Goal: Use online tool/utility: Utilize a website feature to perform a specific function

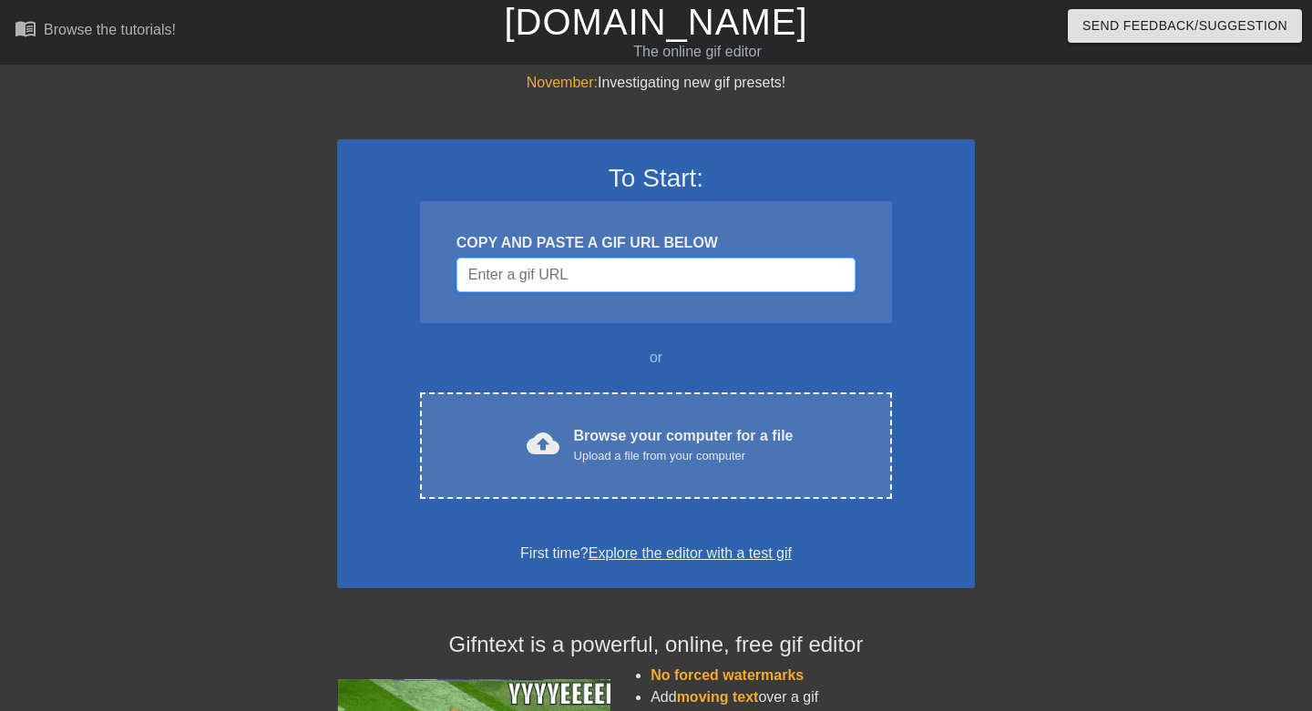
click at [646, 279] on input "Username" at bounding box center [655, 275] width 399 height 35
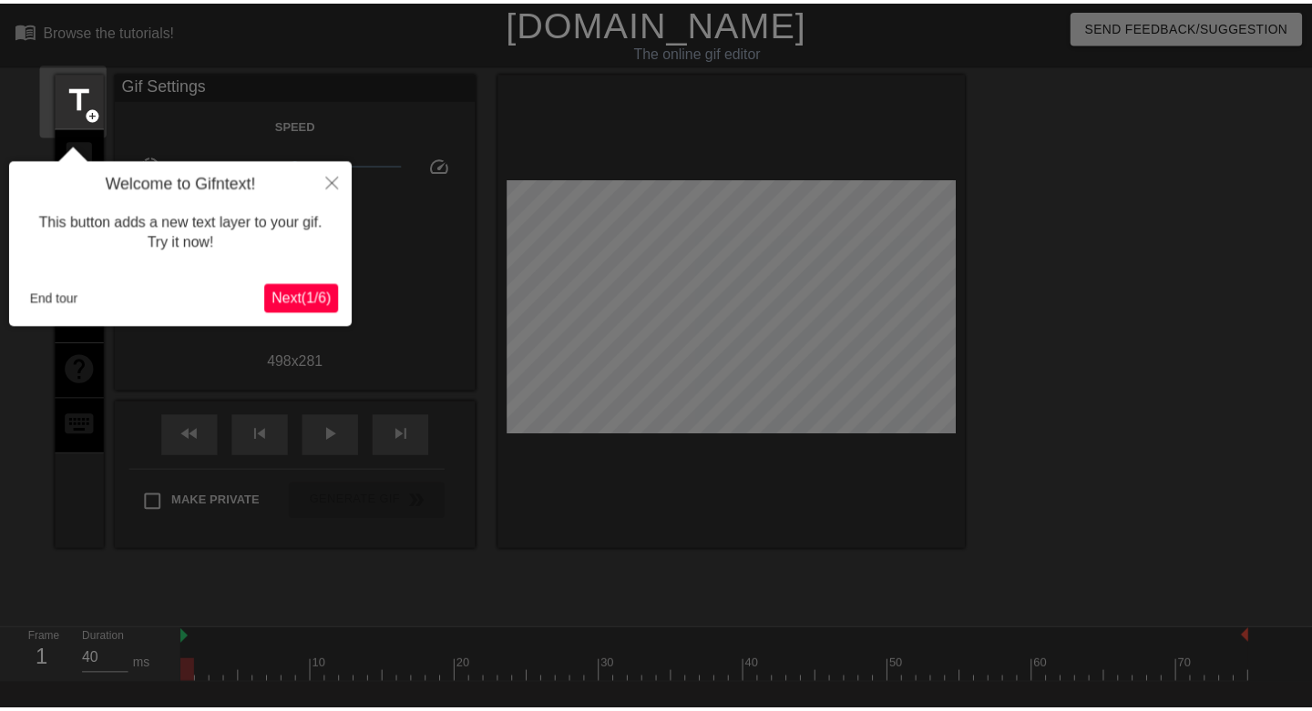
scroll to position [45, 0]
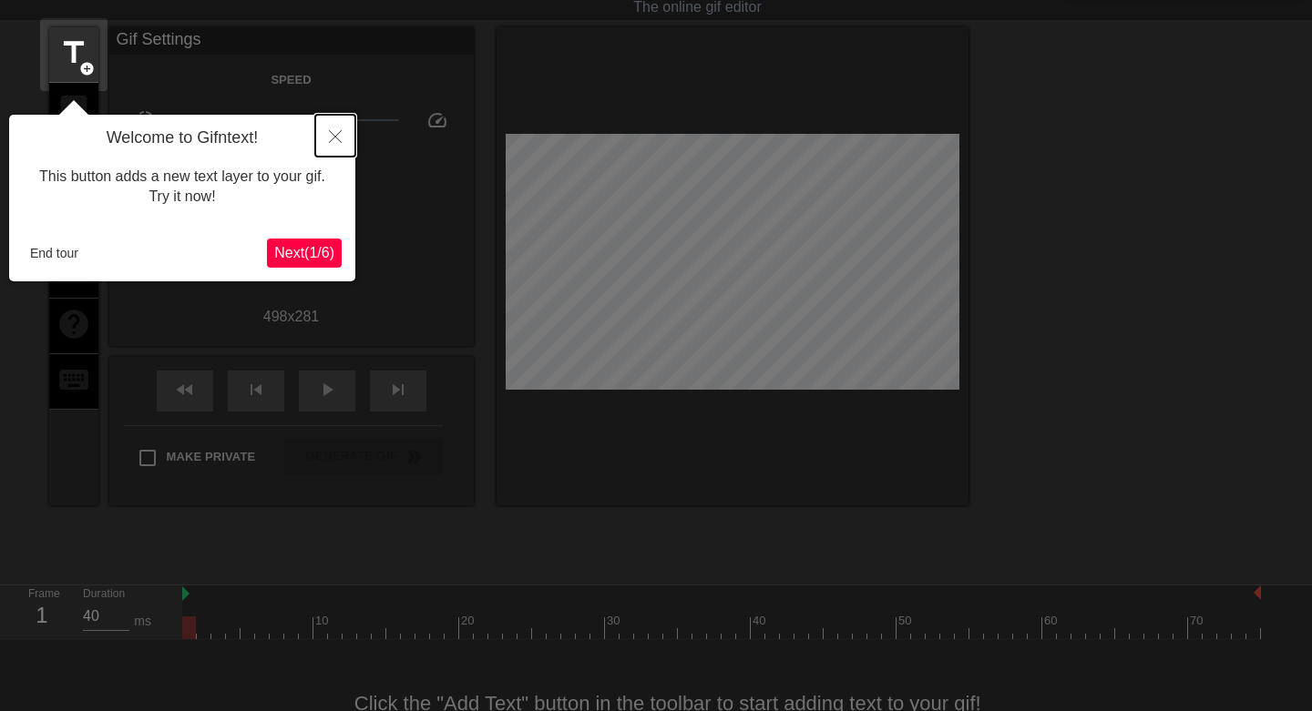
click at [326, 133] on button "Close" at bounding box center [335, 136] width 40 height 42
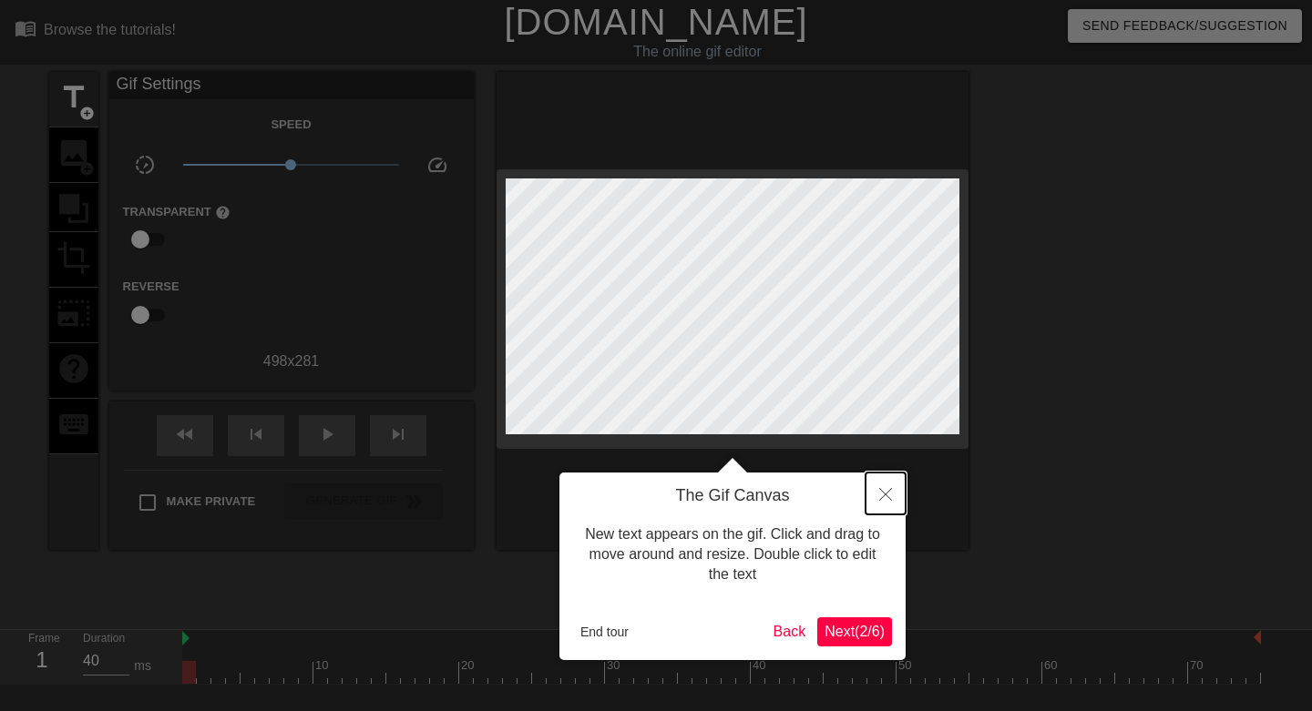
click at [888, 492] on icon "Close" at bounding box center [885, 494] width 13 height 13
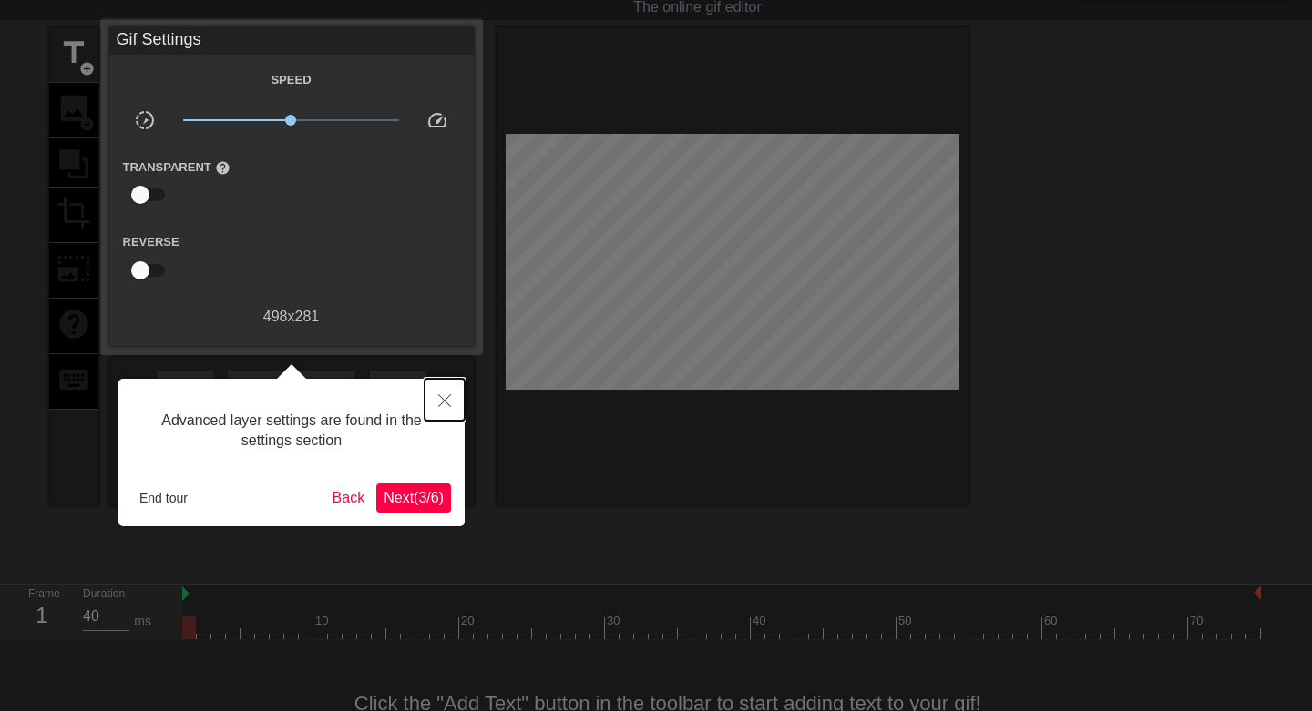
click at [438, 403] on icon "Close" at bounding box center [444, 400] width 13 height 13
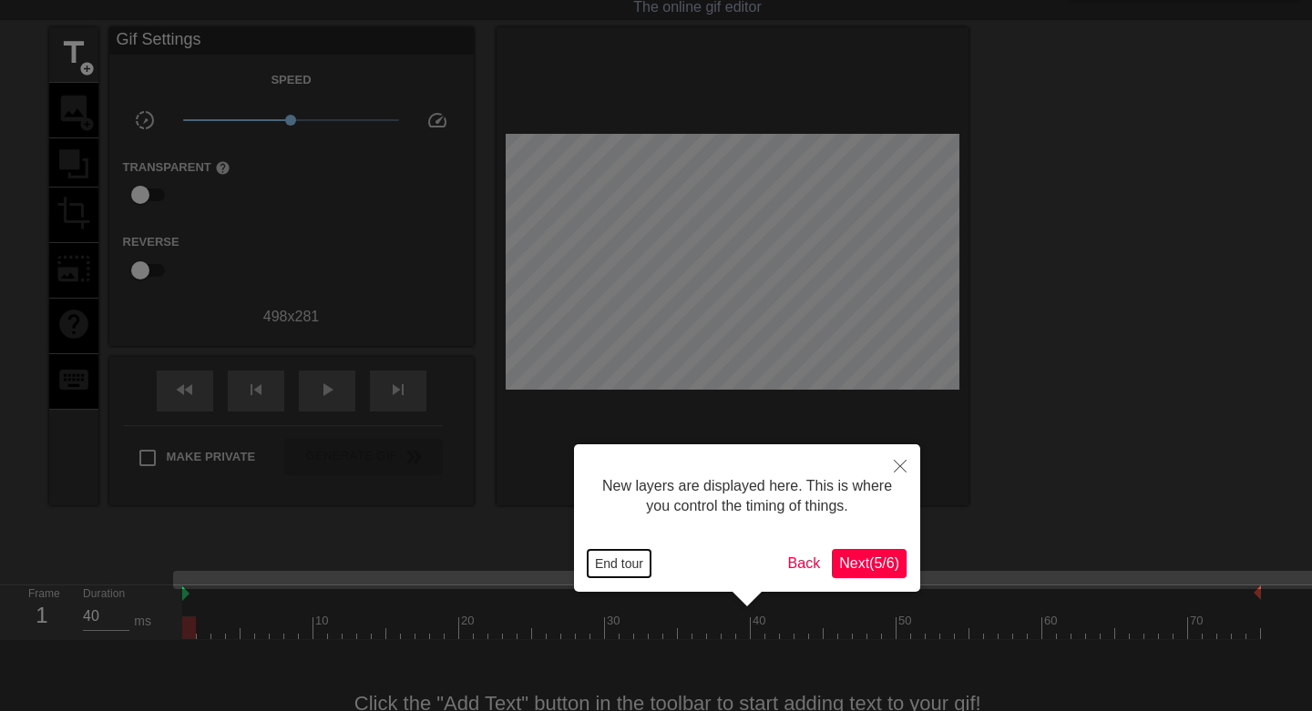
click at [624, 562] on button "End tour" at bounding box center [618, 563] width 63 height 27
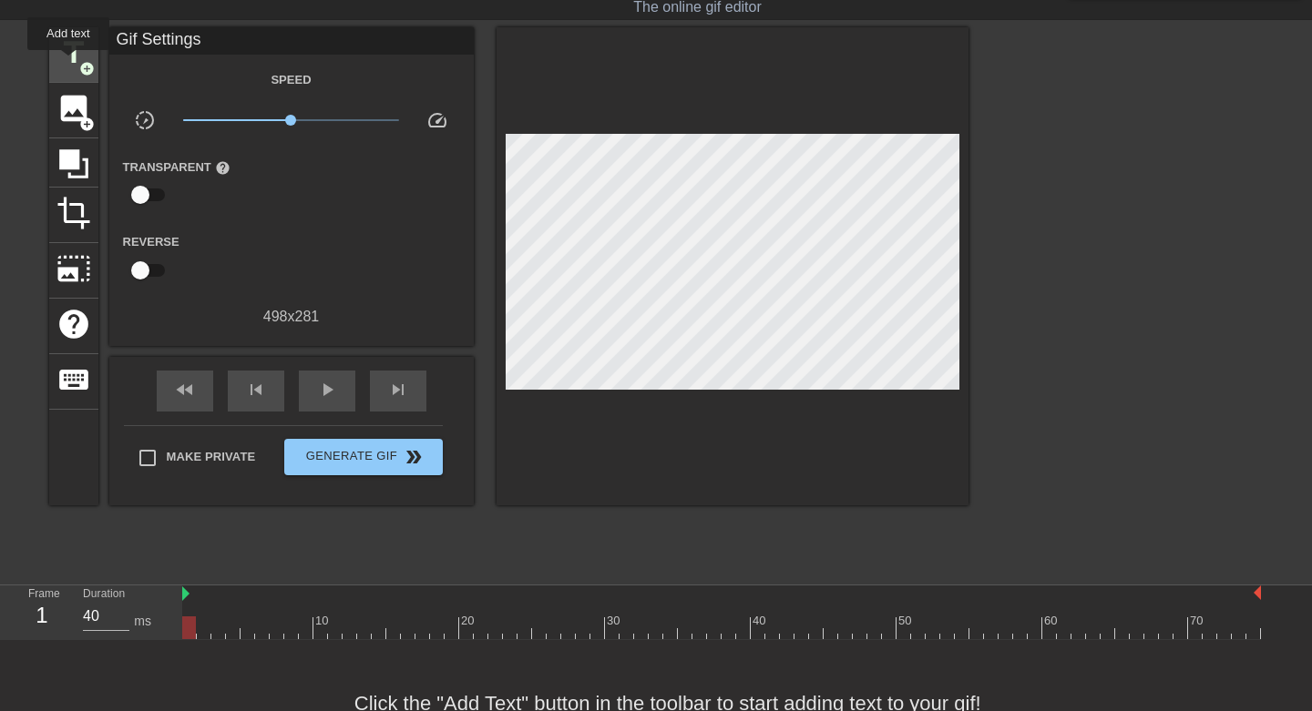
click at [69, 63] on span "title" at bounding box center [73, 53] width 35 height 35
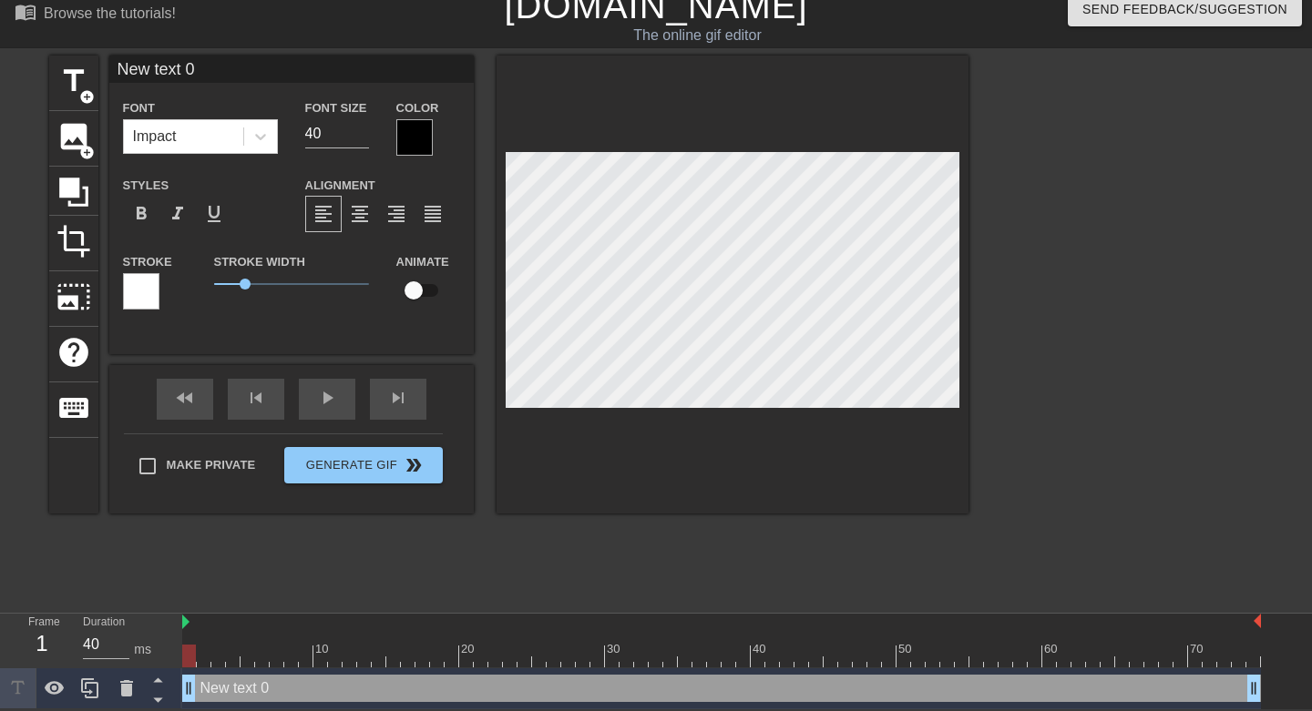
scroll to position [3, 5]
type input "C"
type textarea "C"
type input "Co"
type textarea "Co"
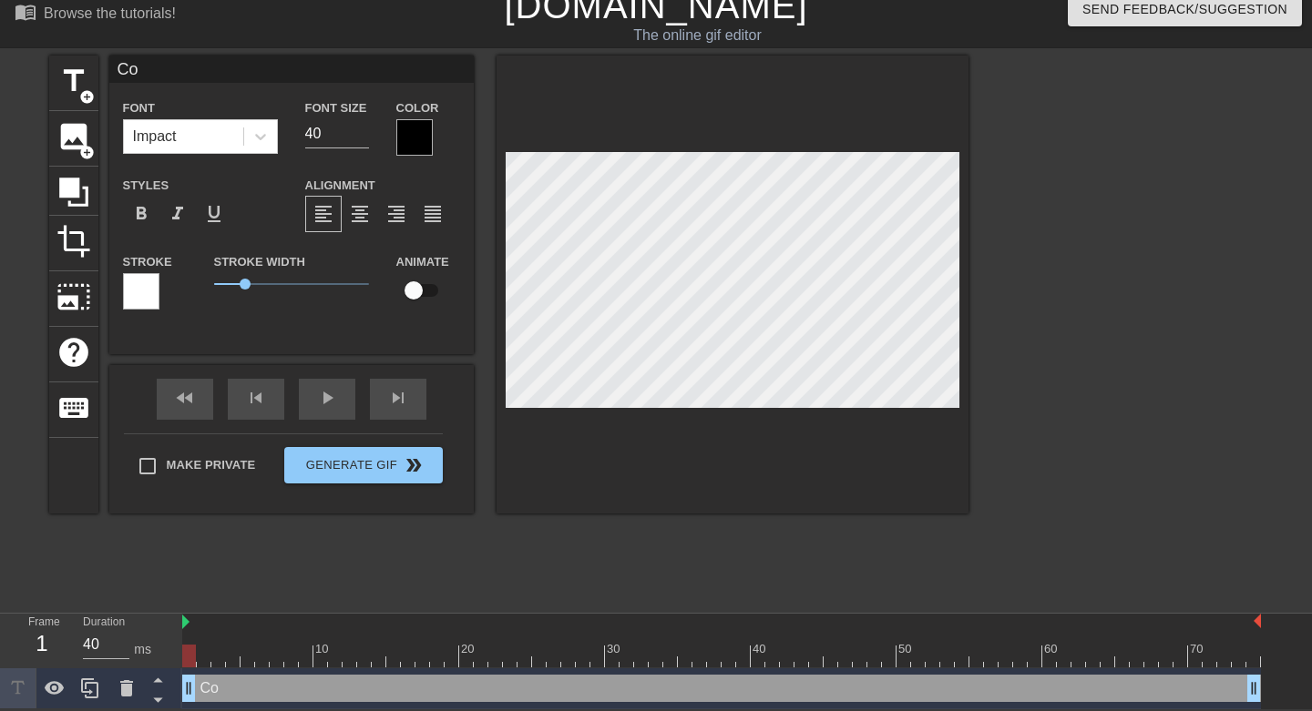
type input "Cor"
type textarea "Cor"
type input "Core"
type textarea "Core"
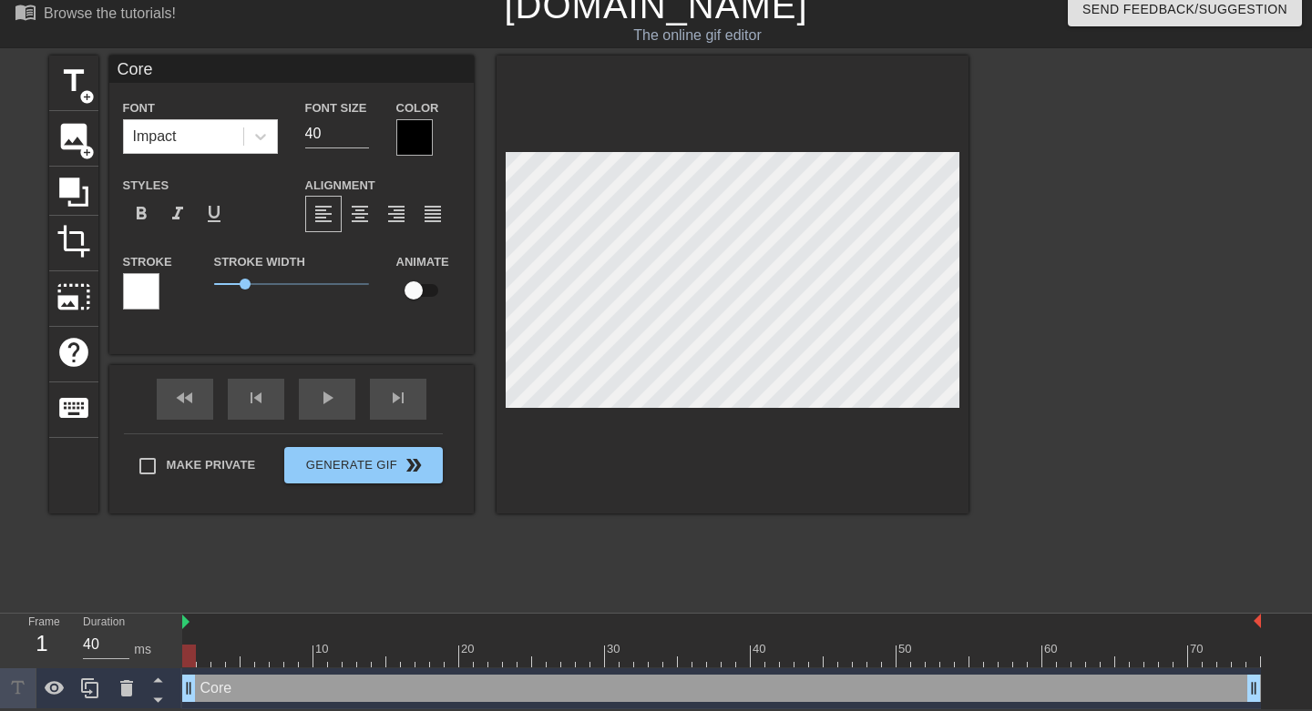
scroll to position [2, 2]
click at [330, 130] on input "40" at bounding box center [337, 133] width 64 height 29
click at [364, 134] on input "39" at bounding box center [337, 133] width 64 height 29
click at [364, 134] on input "38" at bounding box center [337, 133] width 64 height 29
click at [364, 134] on input "37" at bounding box center [337, 133] width 64 height 29
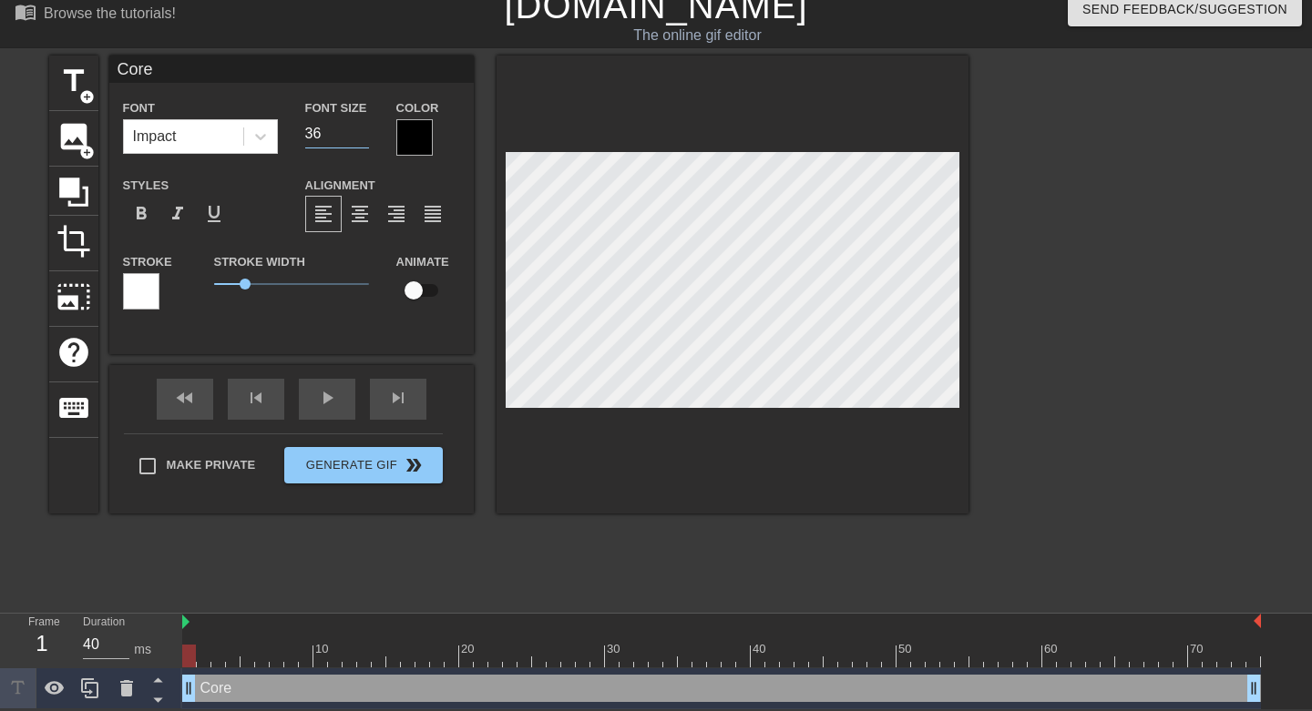
click at [364, 134] on input "36" at bounding box center [337, 133] width 64 height 29
click at [365, 122] on input "36" at bounding box center [337, 133] width 64 height 29
click at [362, 123] on input "37" at bounding box center [337, 133] width 64 height 29
type input "38"
click at [362, 123] on input "38" at bounding box center [337, 133] width 64 height 29
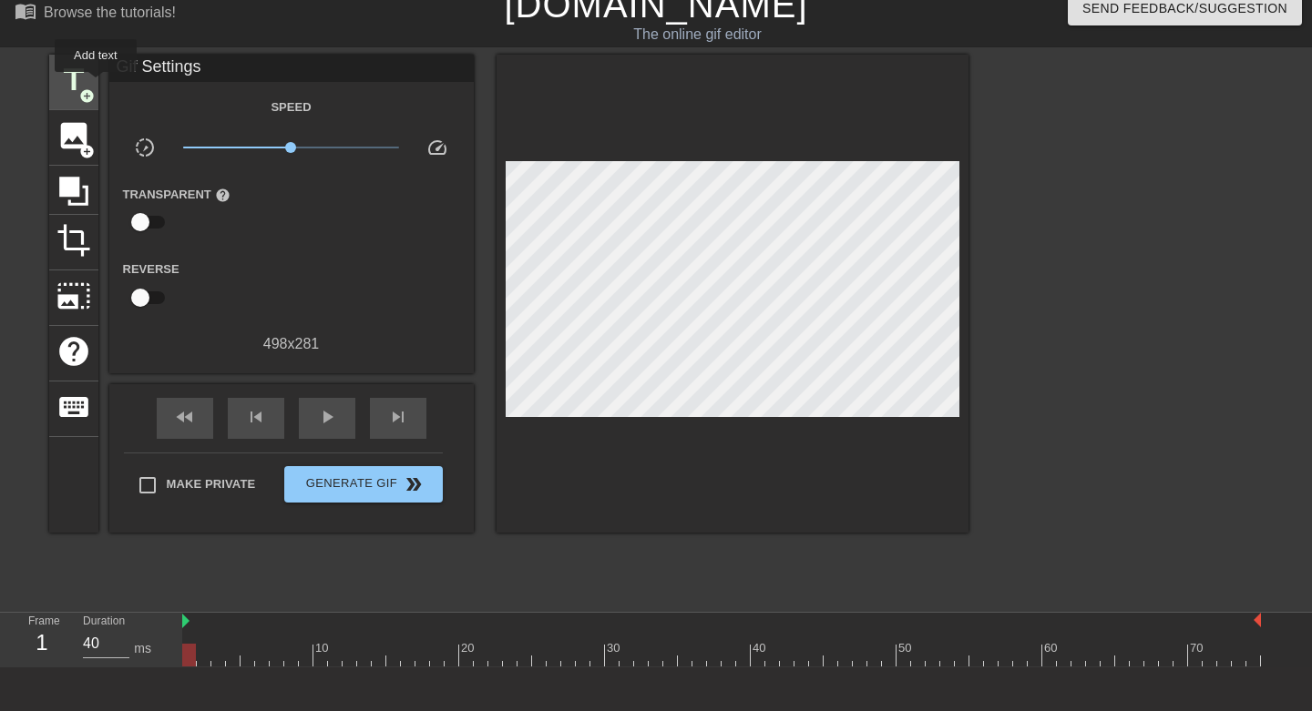
click at [70, 80] on span "title" at bounding box center [73, 80] width 35 height 35
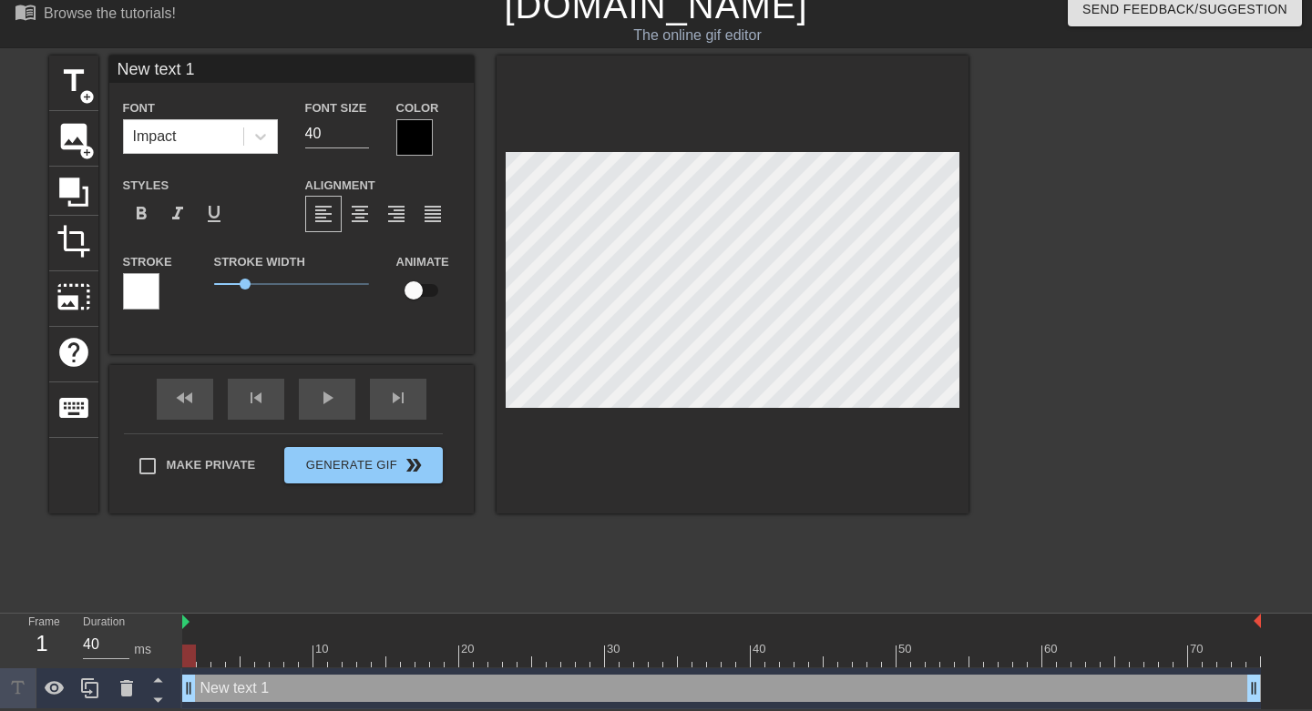
scroll to position [3, 4]
type input "C"
type textarea "C"
type input "Co"
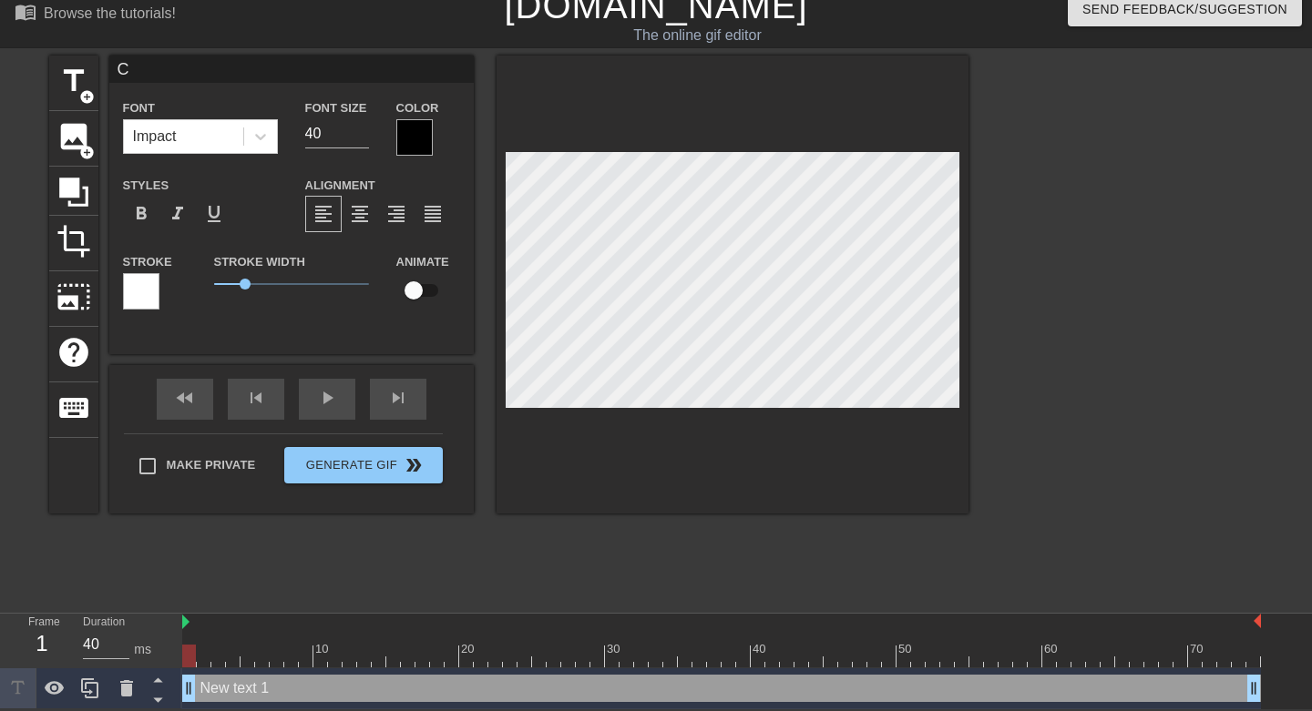
type textarea "Co"
type input "Cor"
type textarea "Cor"
type input "Core"
type textarea "Core"
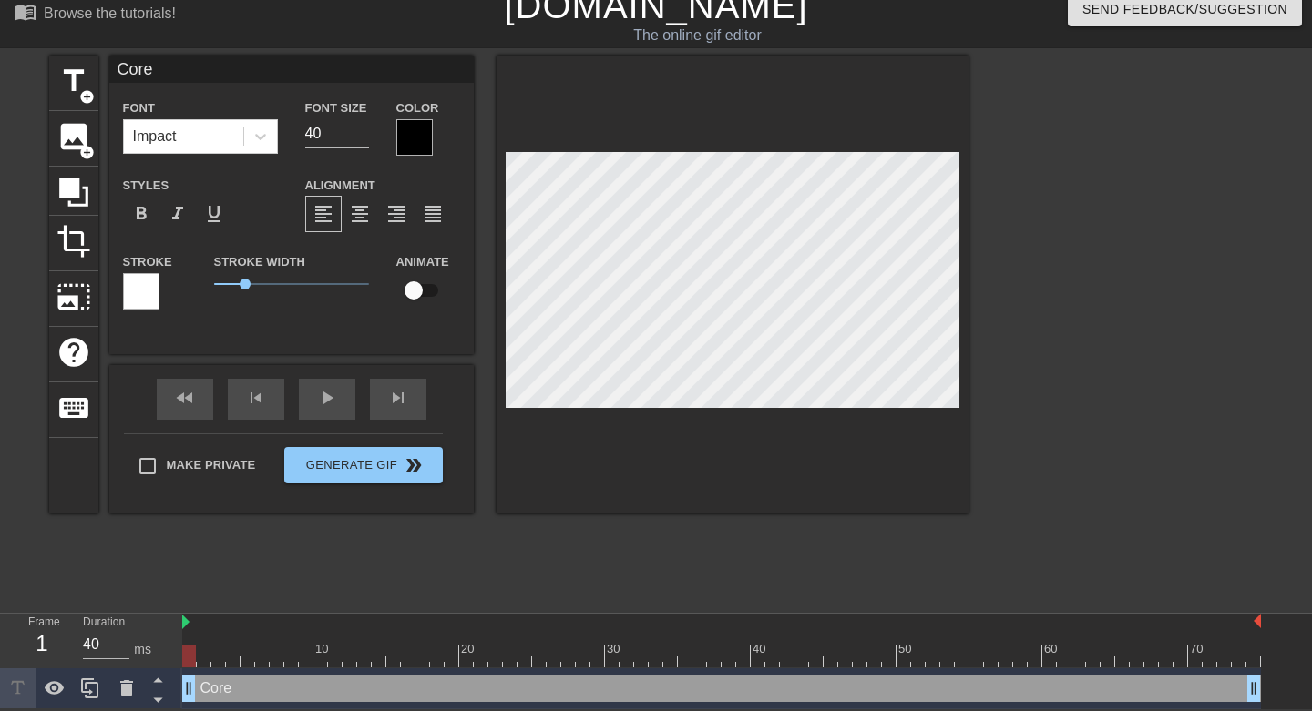
scroll to position [3, 2]
type input "Core"
type textarea "Core"
type input "Core:fama-logo:"
type textarea "Core :fama-logo:"
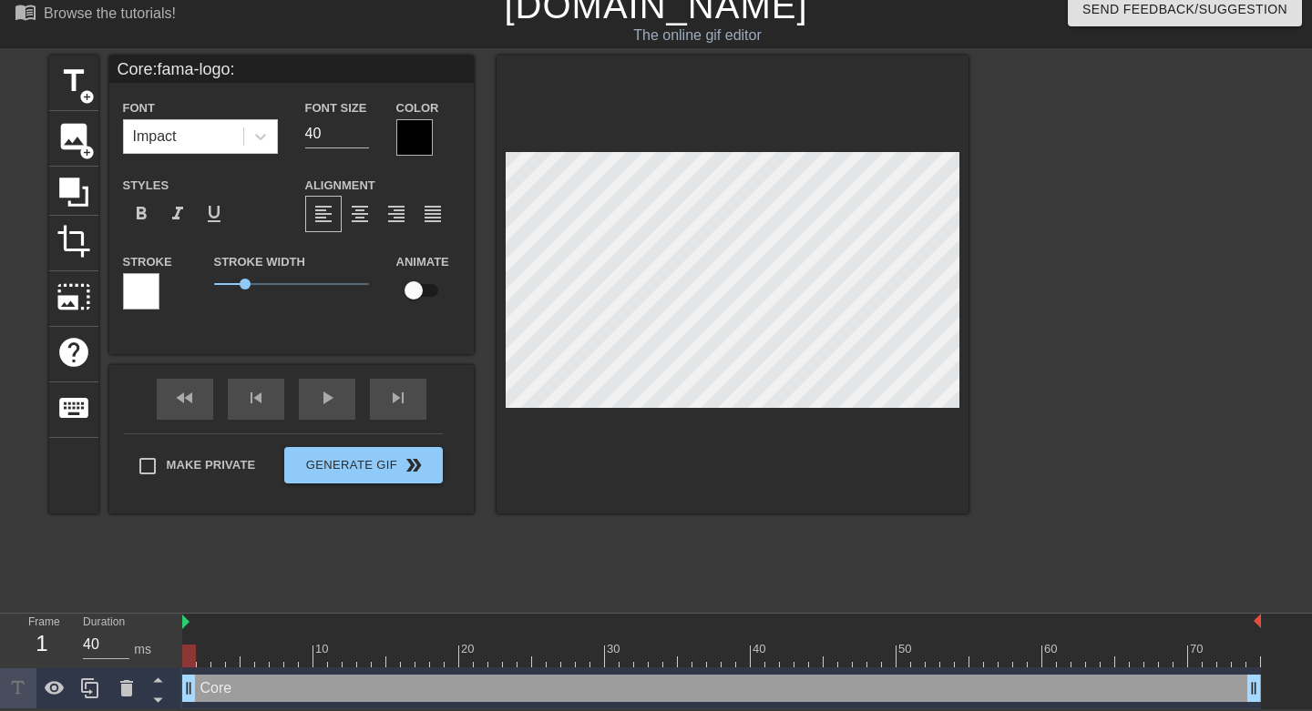
scroll to position [3, 5]
type input "Core"
type textarea "Core"
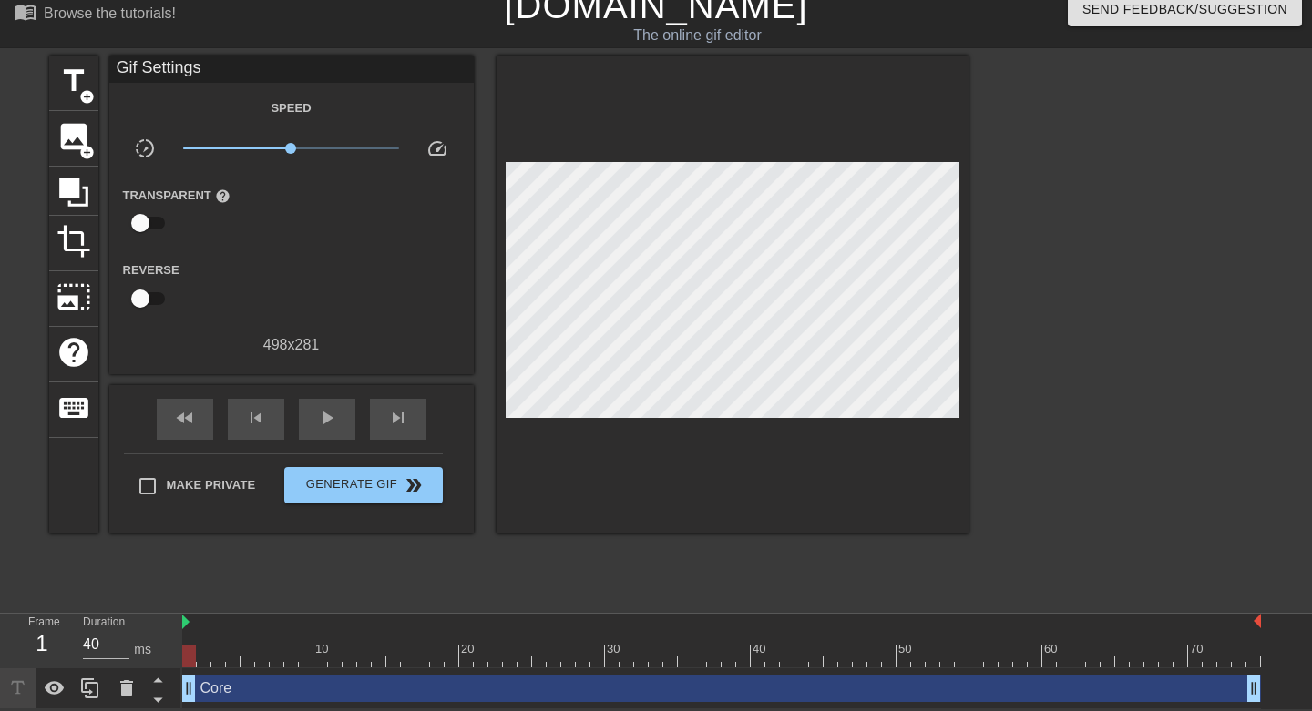
click at [1059, 321] on div at bounding box center [1126, 329] width 273 height 546
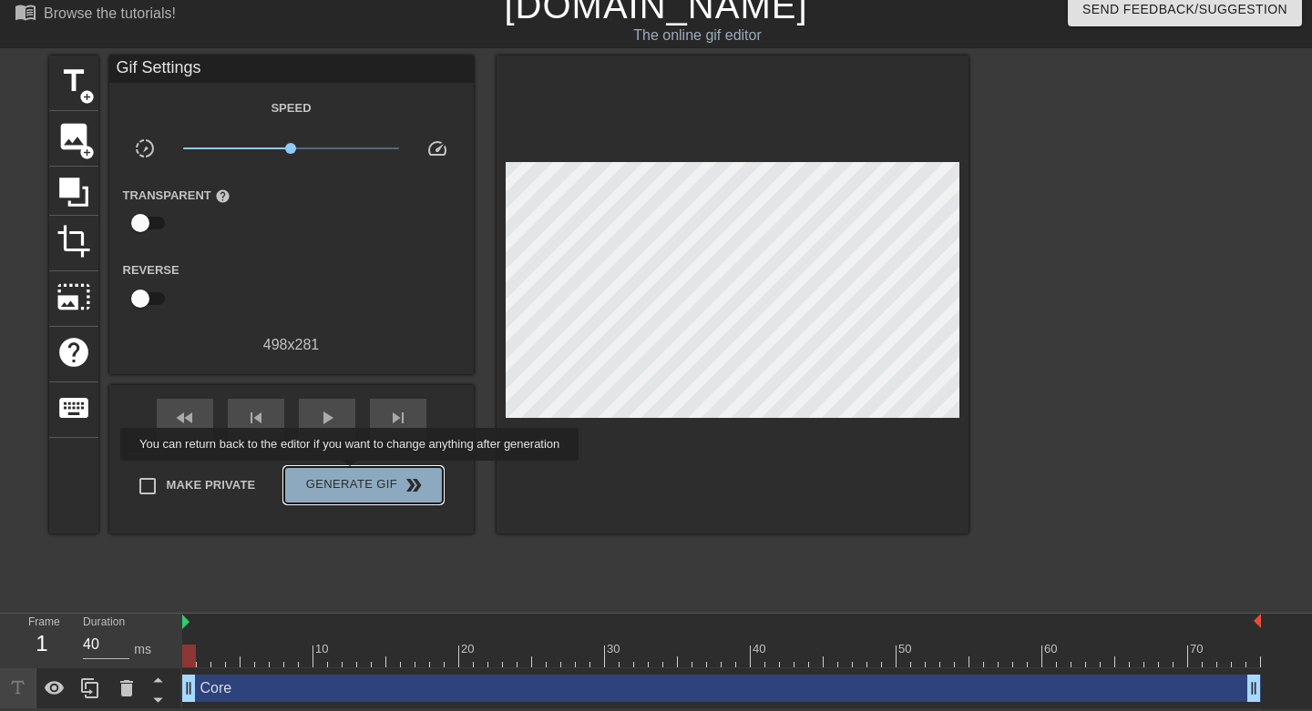
click at [362, 475] on span "Generate Gif double_arrow" at bounding box center [362, 486] width 143 height 22
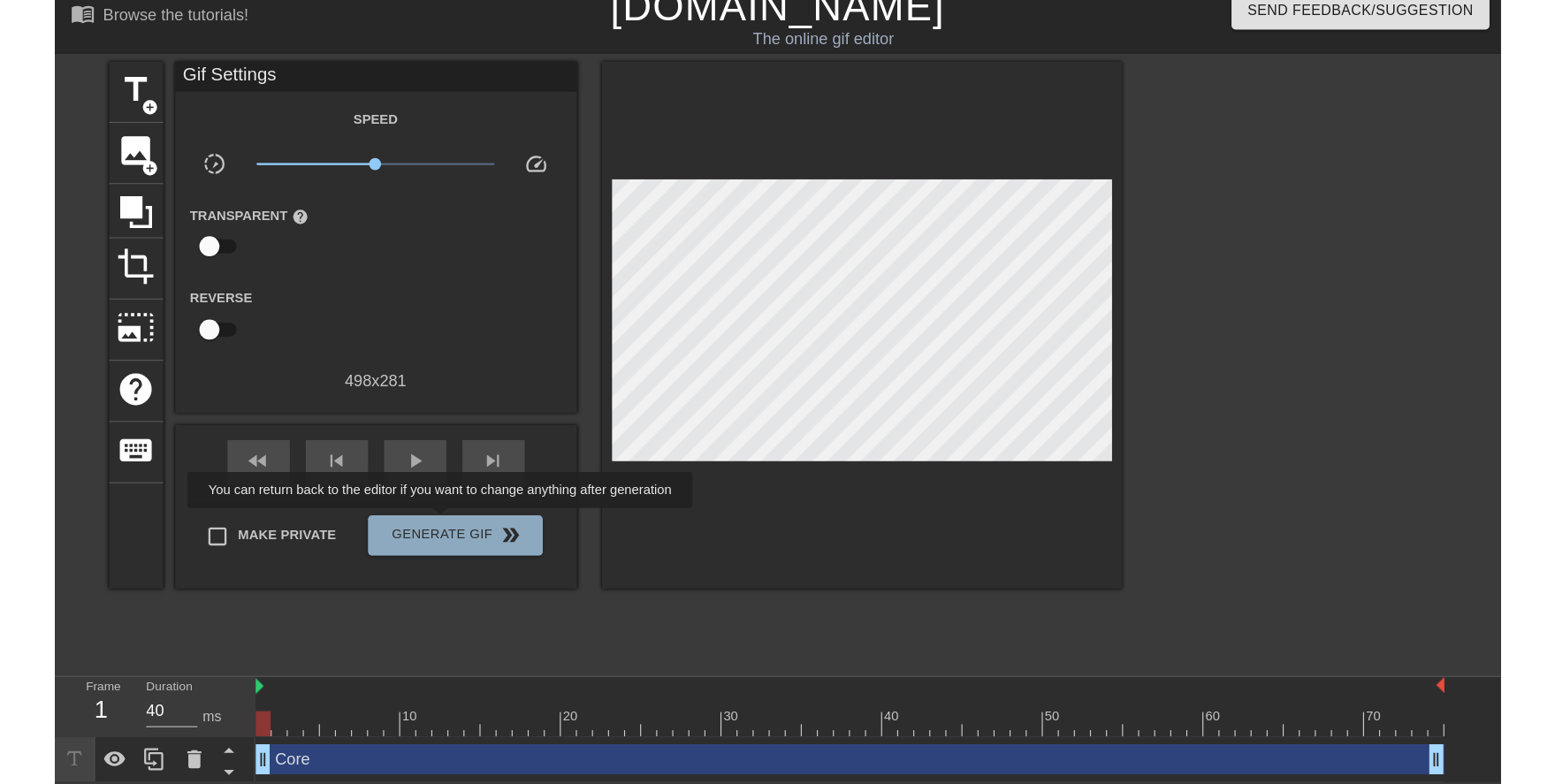
scroll to position [0, 0]
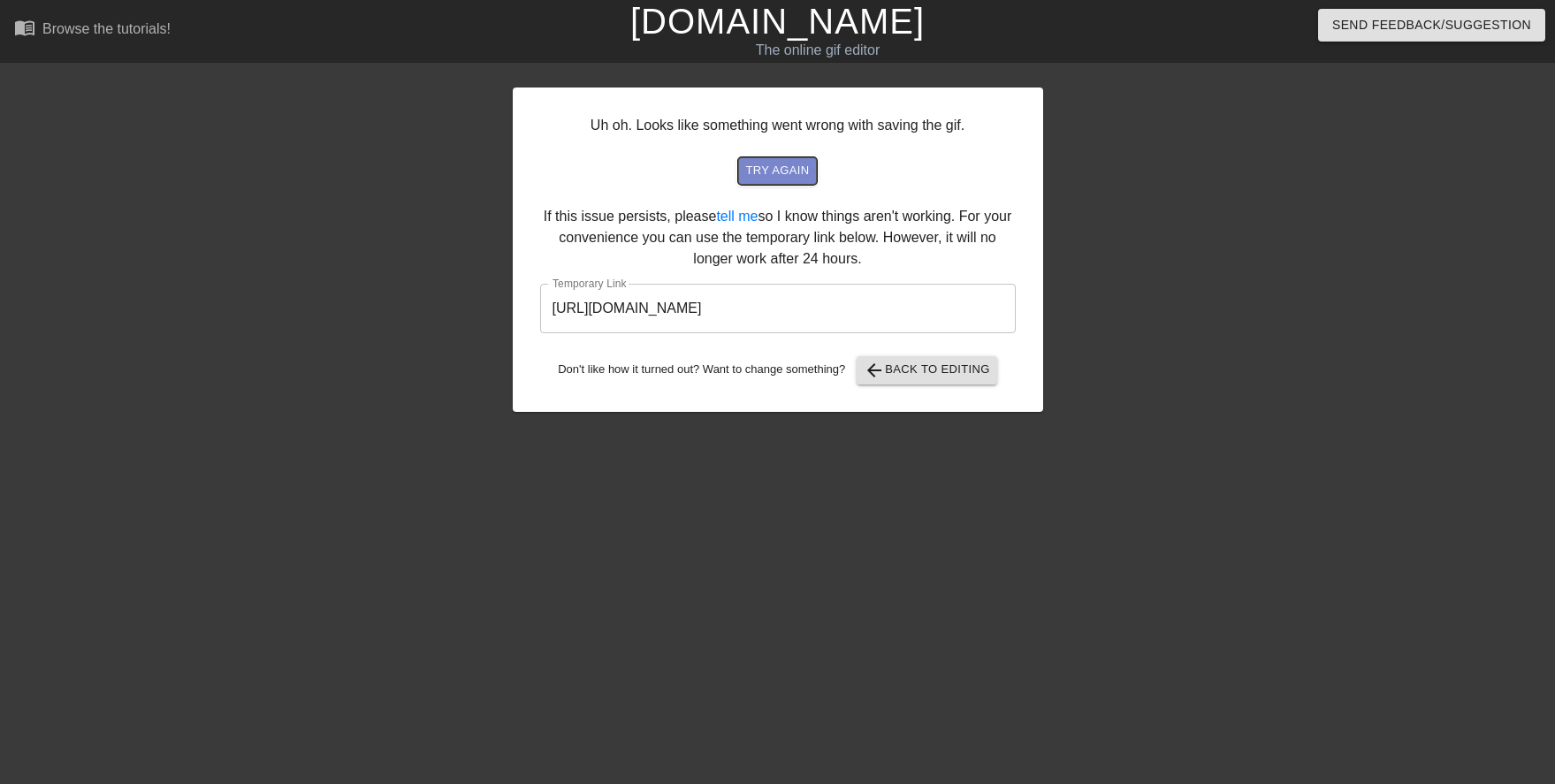
click at [795, 180] on span "try again" at bounding box center [778, 171] width 64 height 20
click at [787, 164] on span "try again" at bounding box center [778, 171] width 64 height 20
click at [782, 162] on span "try again" at bounding box center [778, 171] width 64 height 20
click at [758, 212] on link "tell me" at bounding box center [737, 215] width 42 height 15
click at [656, 304] on input "[URL][DOMAIN_NAME]" at bounding box center [778, 308] width 476 height 49
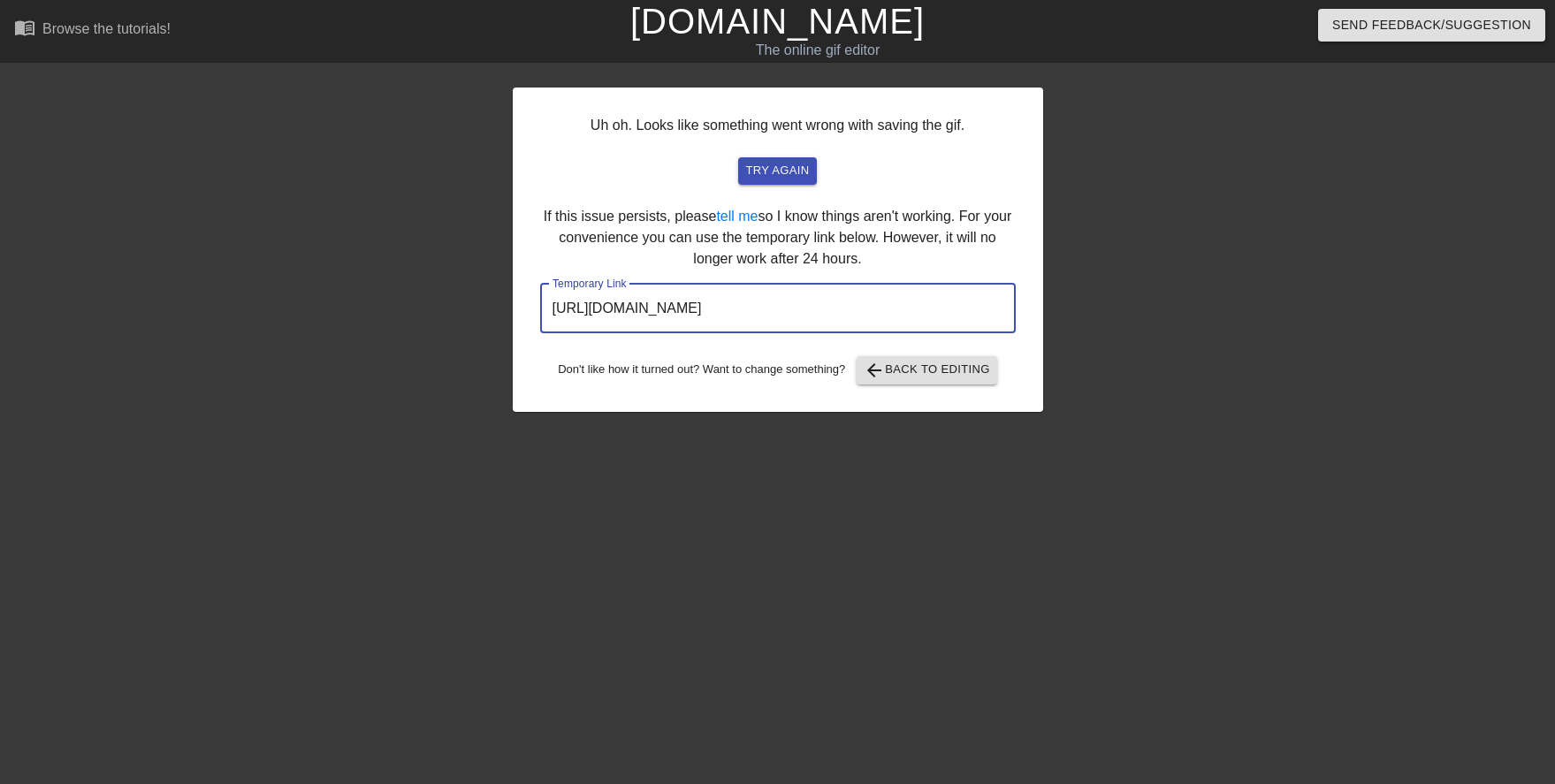
click at [656, 304] on input "[URL][DOMAIN_NAME]" at bounding box center [778, 308] width 476 height 49
